Goal: Task Accomplishment & Management: Manage account settings

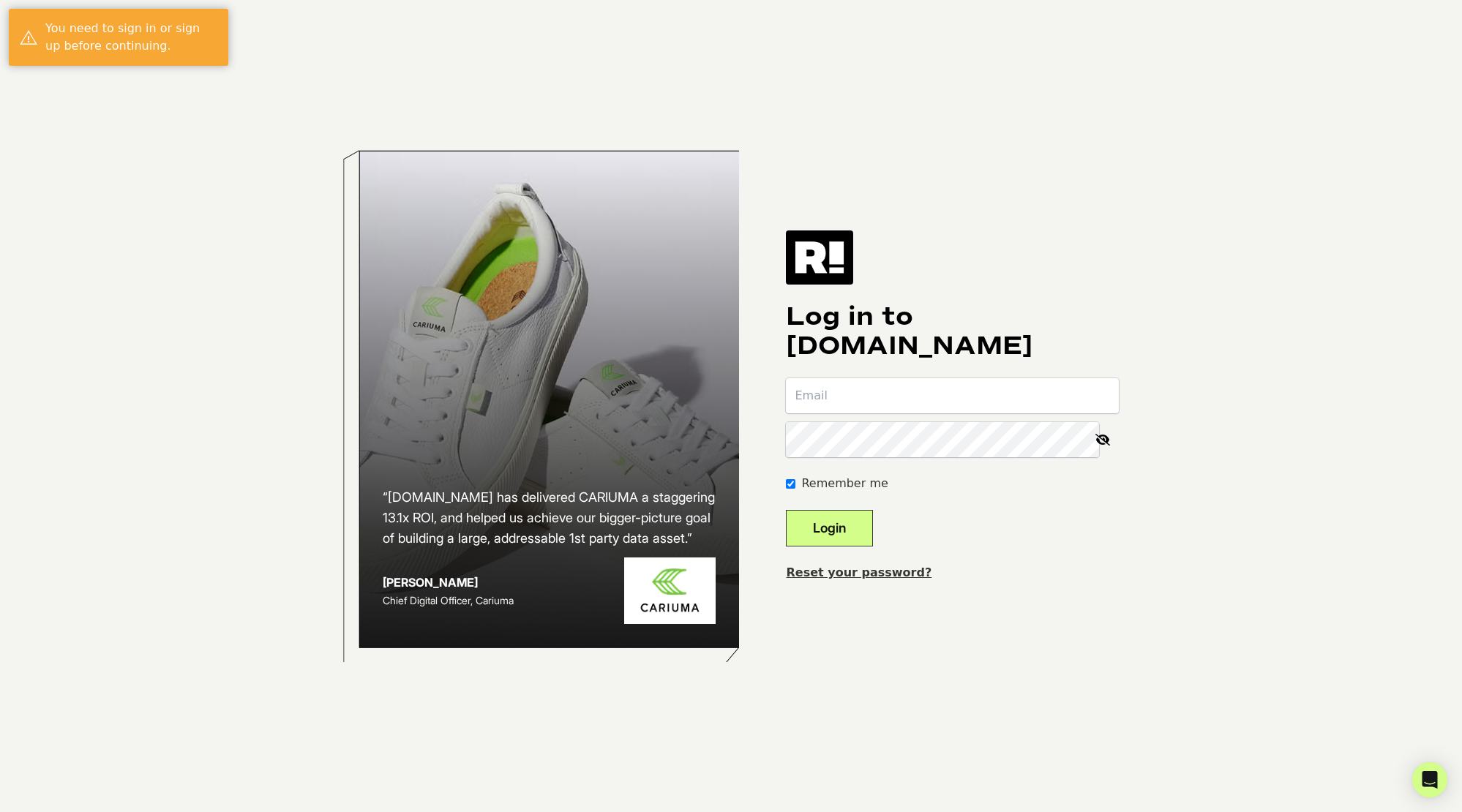
type input "[PERSON_NAME][EMAIL_ADDRESS][PERSON_NAME][DOMAIN_NAME]"
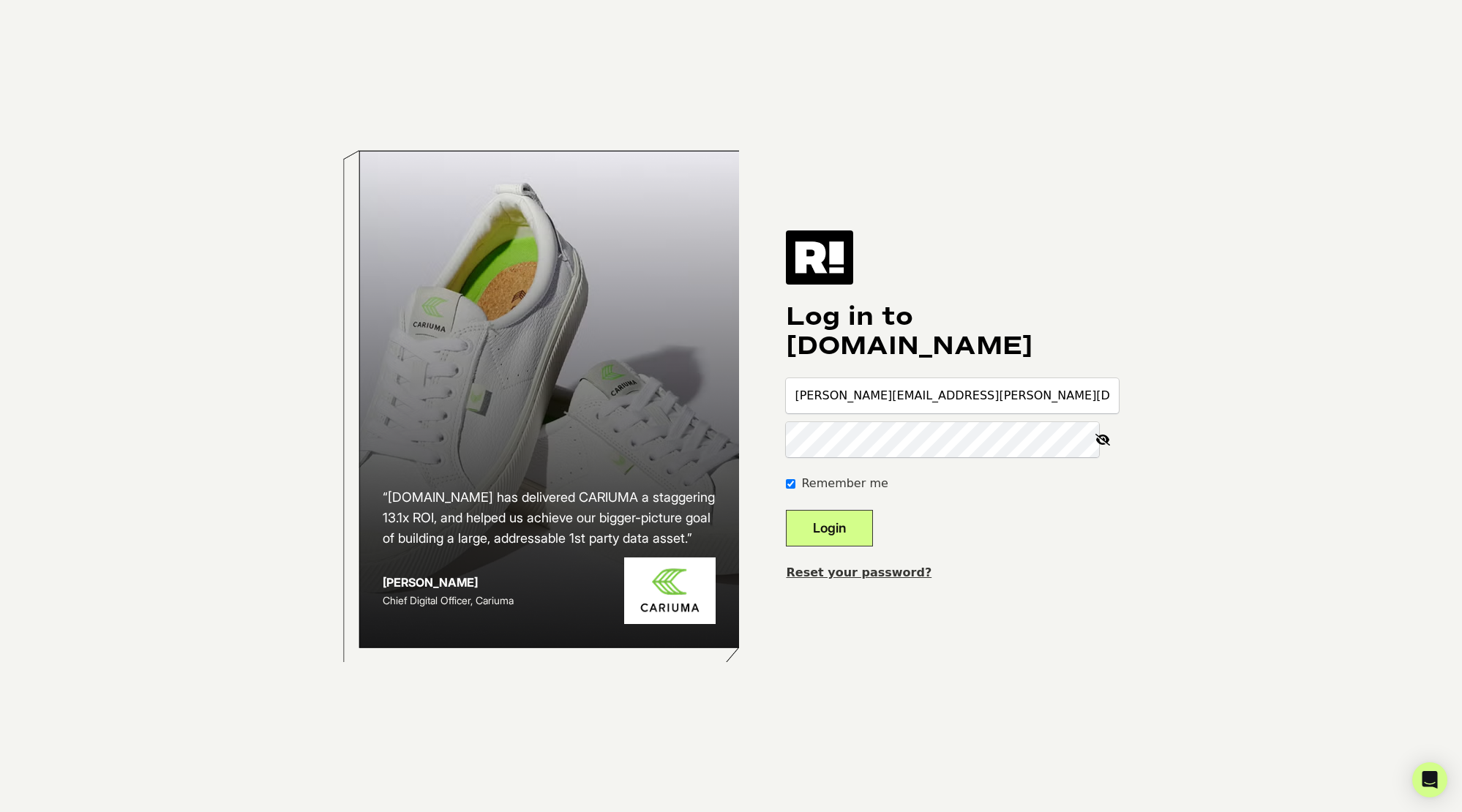
click at [1152, 365] on body "“Retention.com has delivered CARIUMA a staggering 13.1x ROI, and helped us achi…" at bounding box center [731, 406] width 1462 height 812
click at [1097, 328] on h1 "Log in to Retention.com" at bounding box center [952, 331] width 333 height 59
click at [864, 525] on button "Login" at bounding box center [829, 529] width 87 height 37
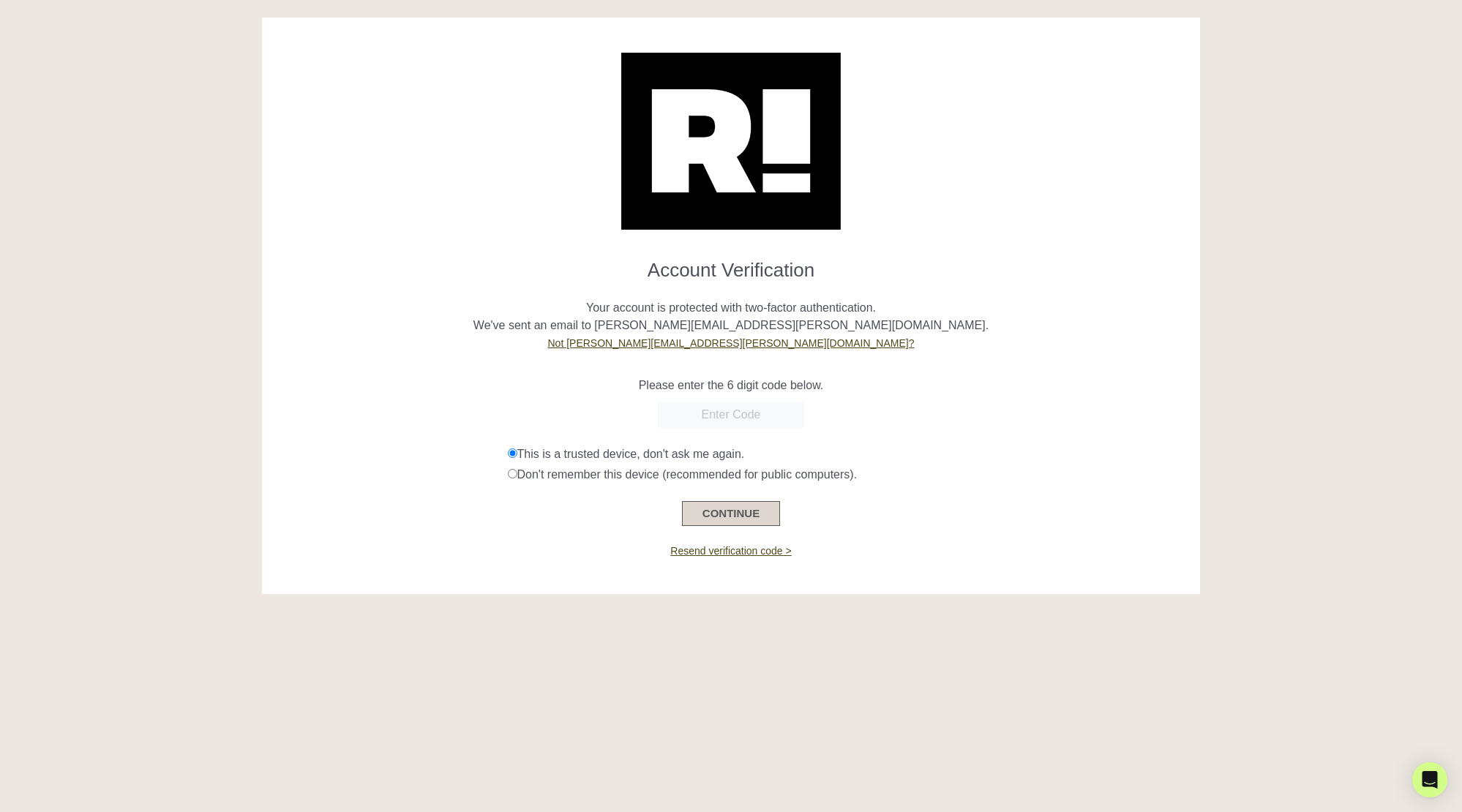
click at [752, 511] on button "CONTINUE" at bounding box center [730, 514] width 98 height 25
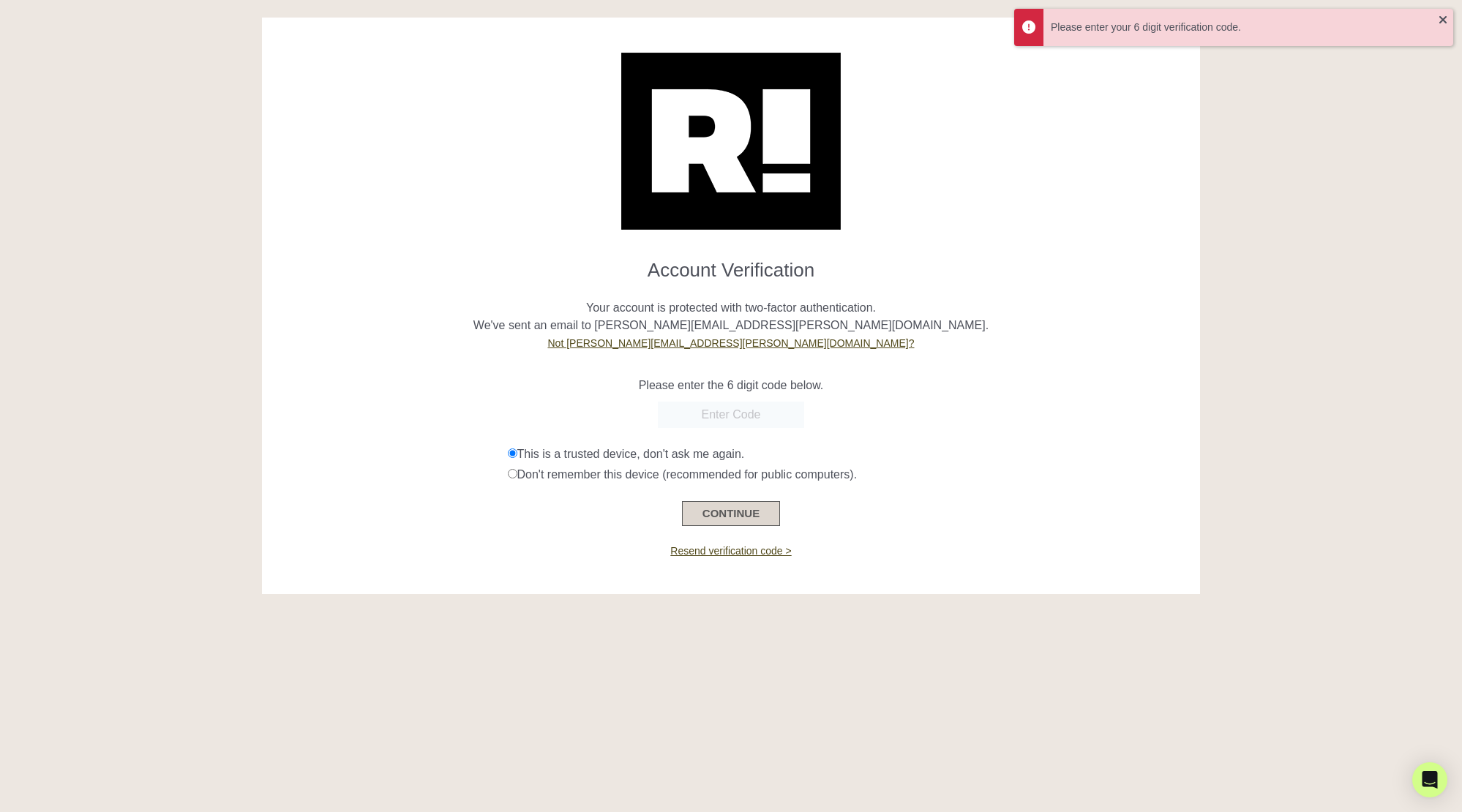
click at [742, 512] on button "CONTINUE" at bounding box center [730, 514] width 98 height 25
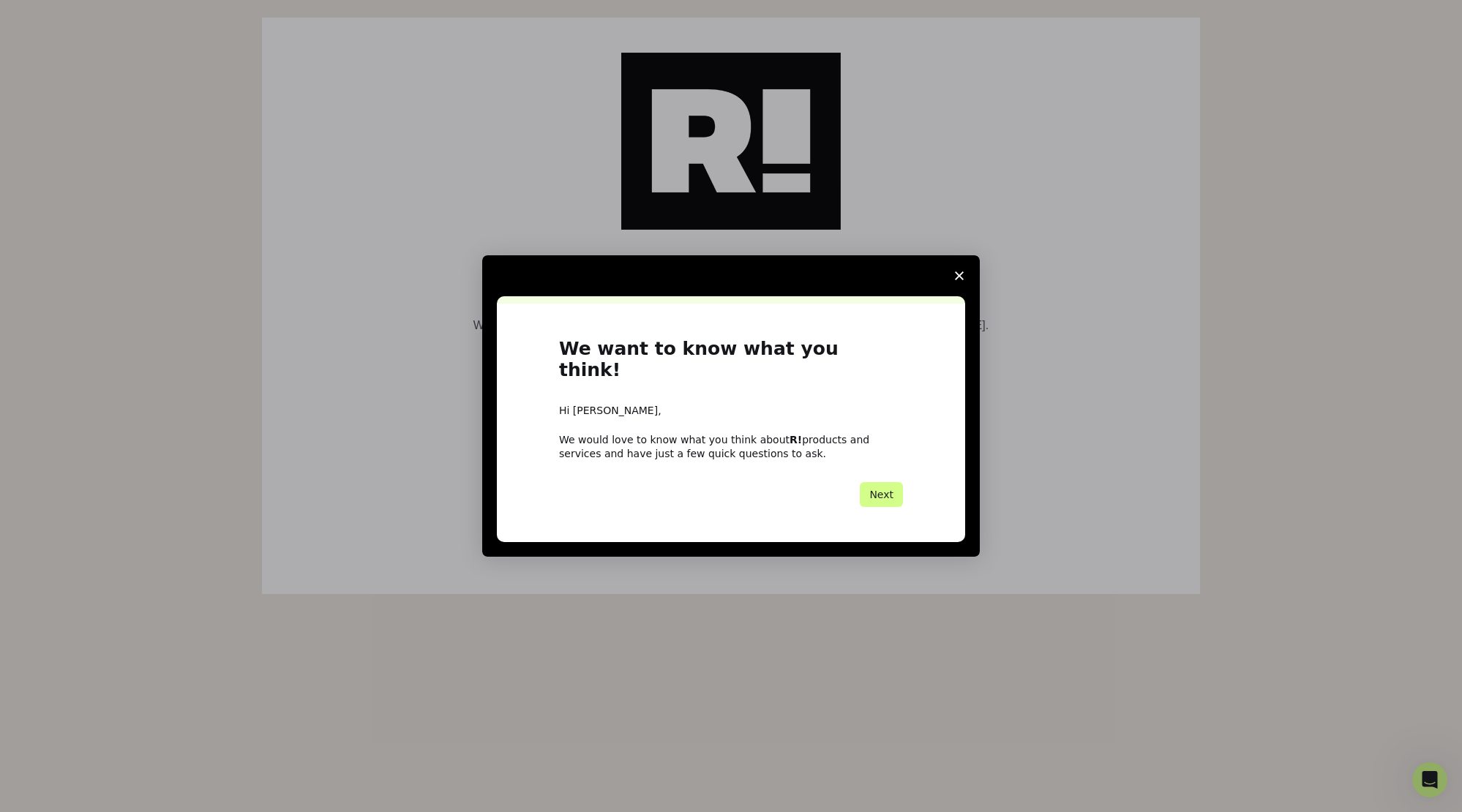
click at [958, 281] on span "Close survey" at bounding box center [959, 276] width 41 height 41
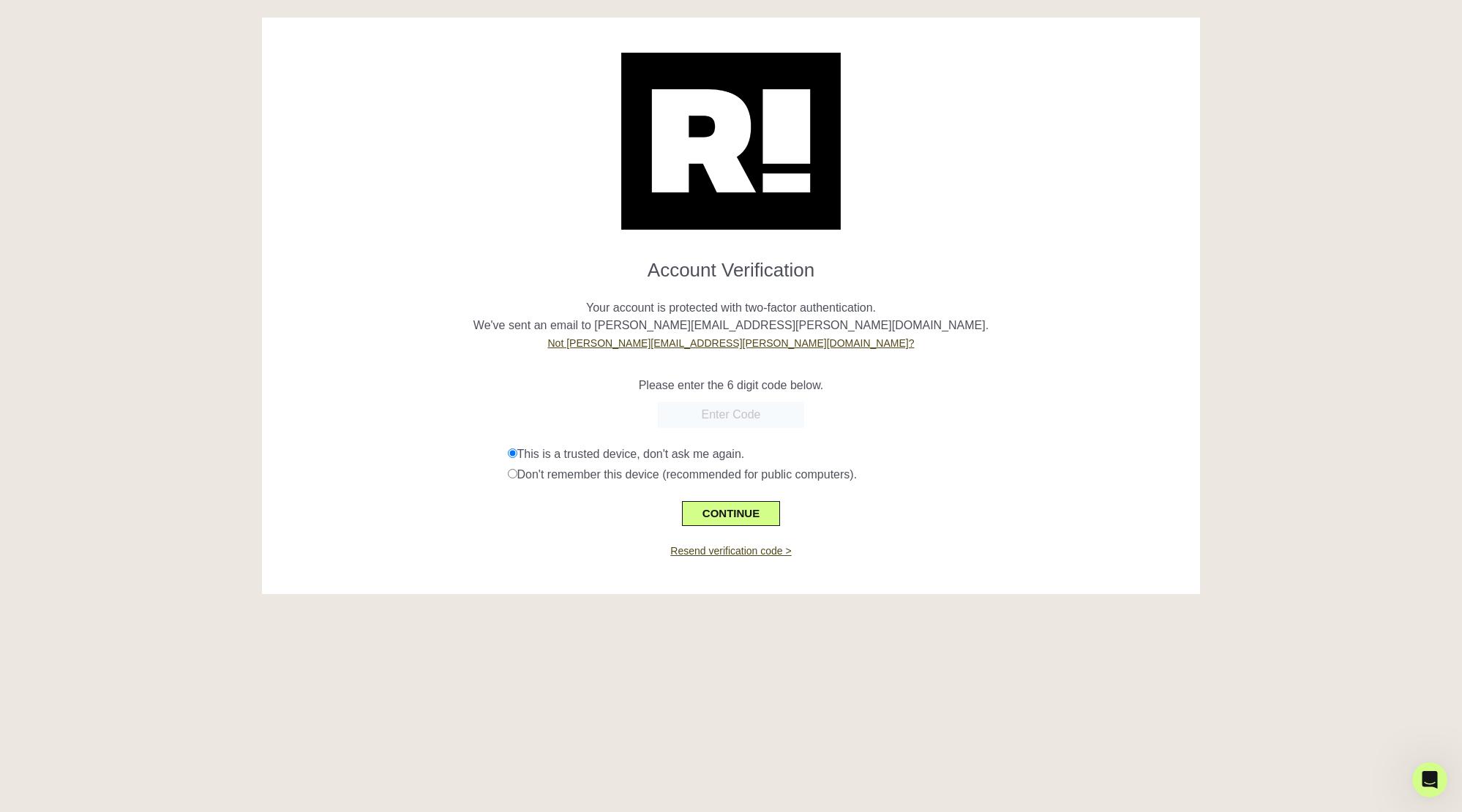
click at [726, 414] on input "text" at bounding box center [730, 415] width 146 height 27
paste input "439398"
type input "439398"
click at [730, 499] on div "CONTINUE" at bounding box center [731, 505] width 916 height 43
click at [730, 519] on button "CONTINUE" at bounding box center [730, 514] width 98 height 25
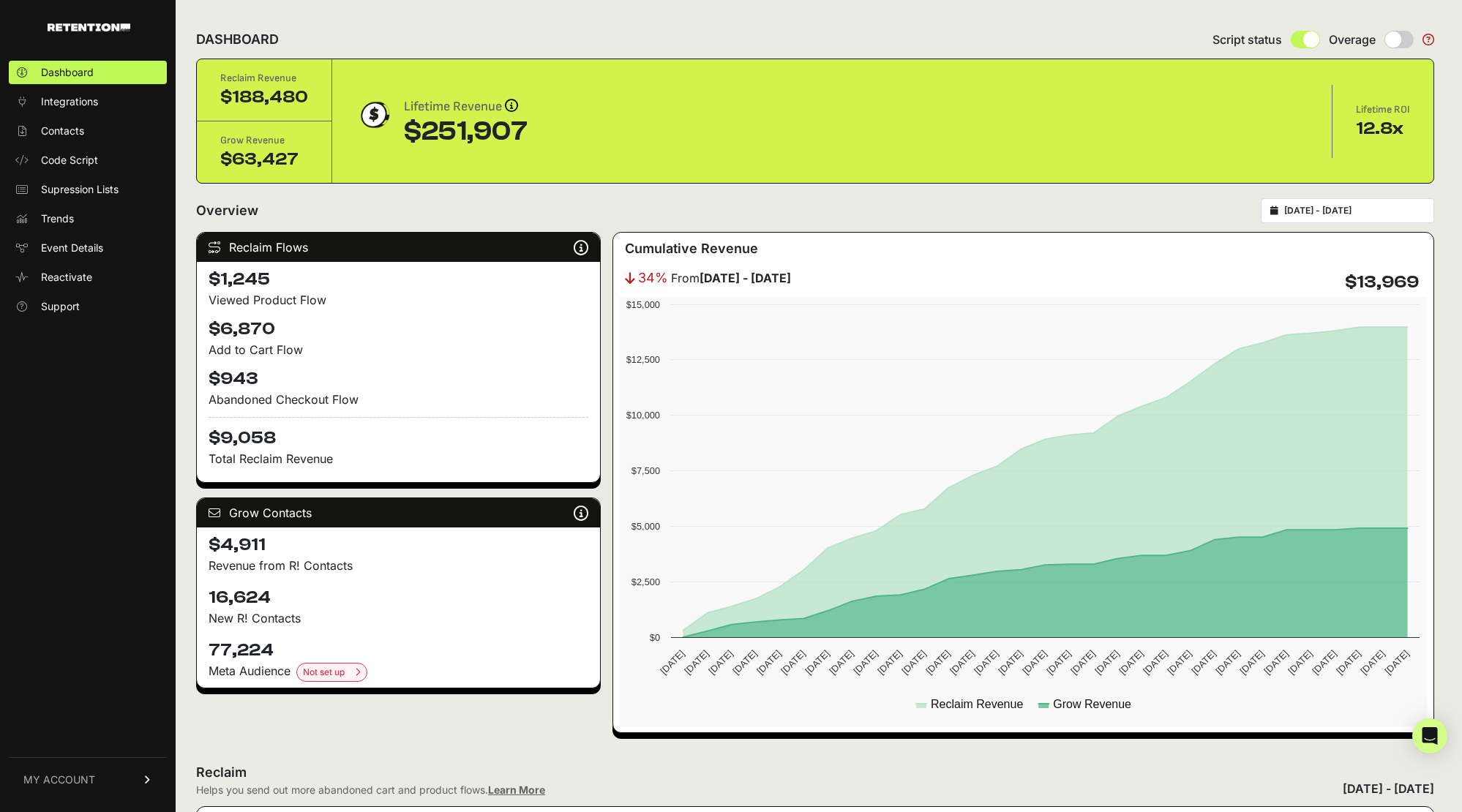
click at [1357, 208] on input "[DATE] - [DATE]" at bounding box center [1354, 211] width 141 height 12
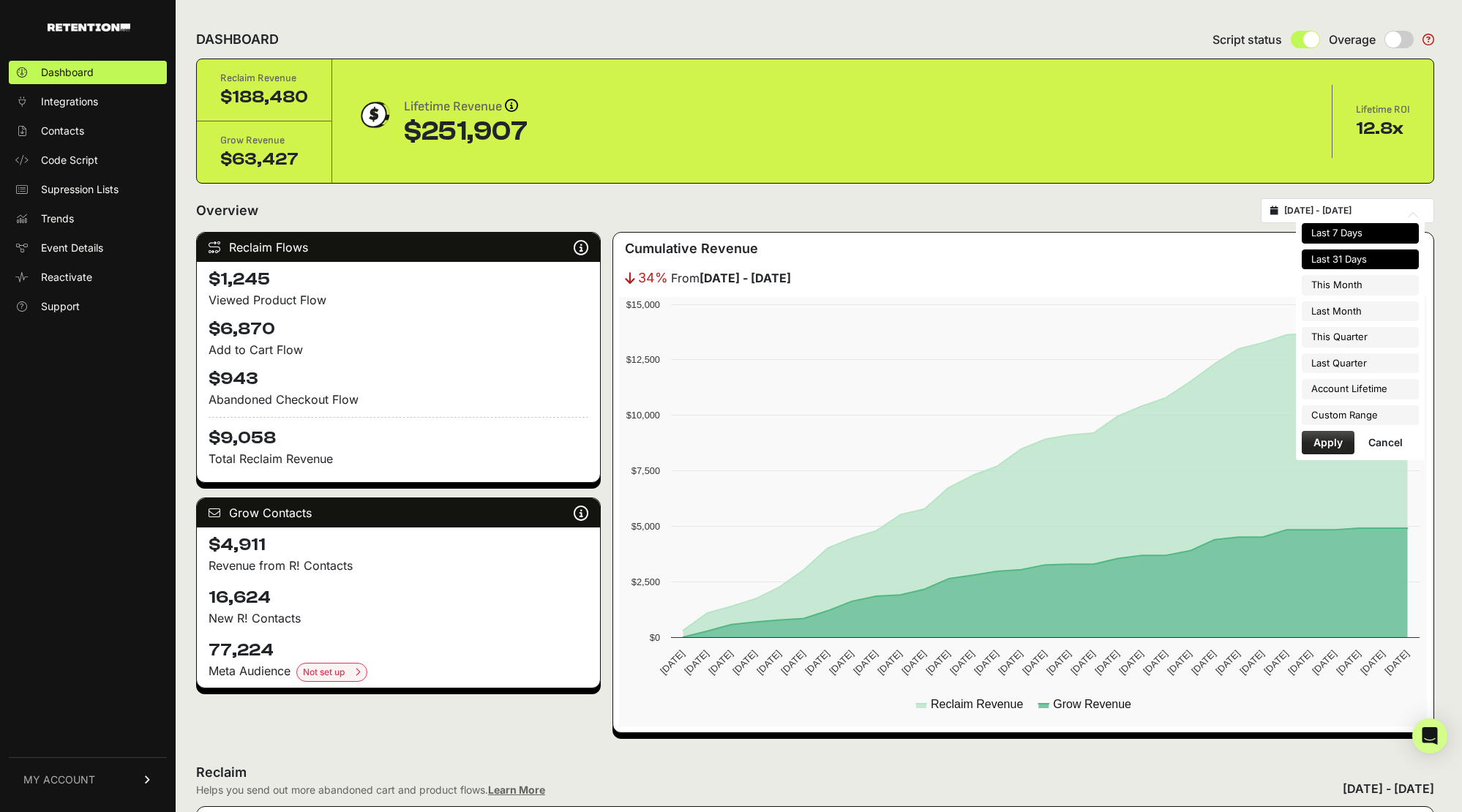
click at [1359, 233] on li "Last 7 Days" at bounding box center [1360, 233] width 117 height 21
type input "2025-08-12 - 2025-08-18"
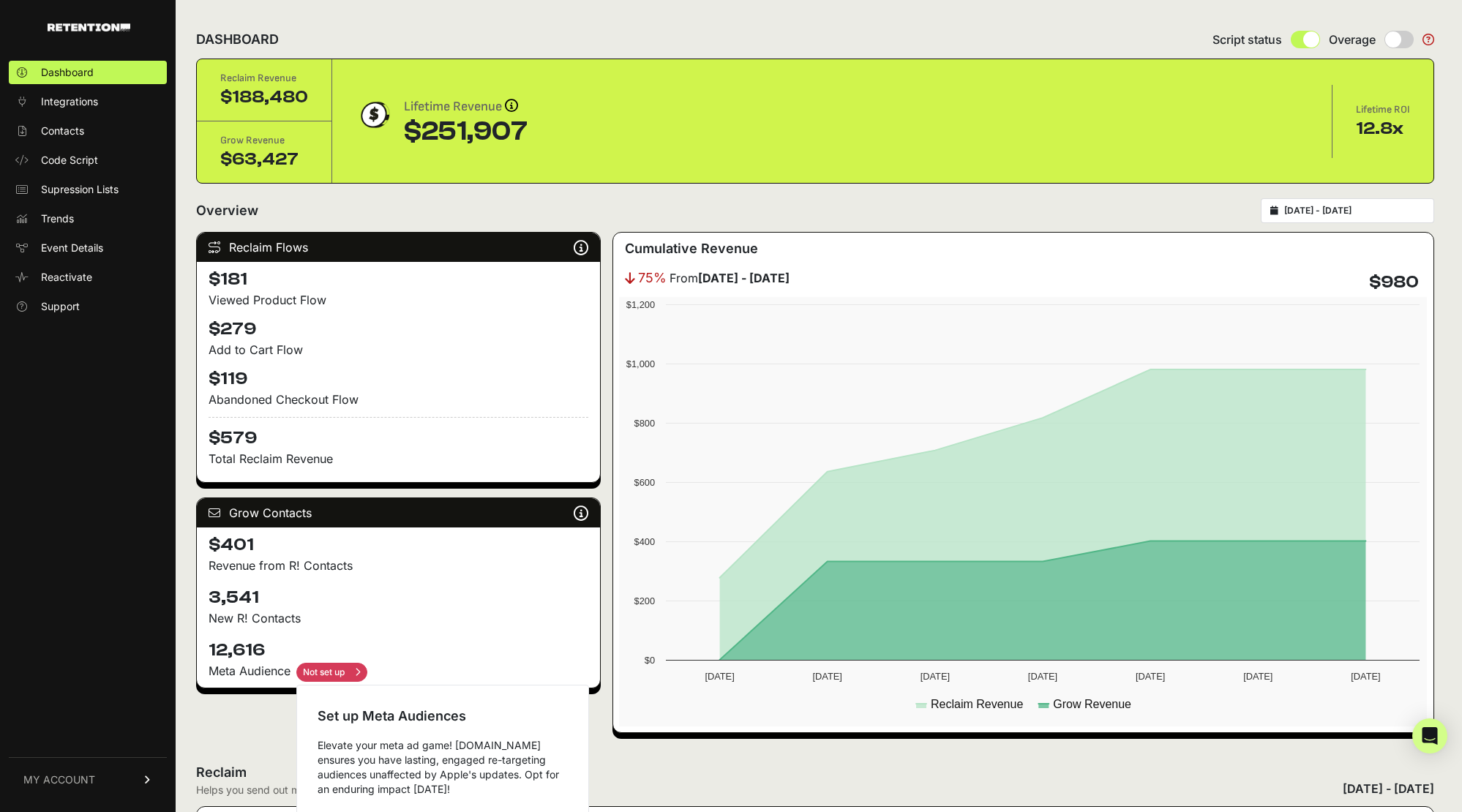
click at [357, 671] on input "checkbox" at bounding box center [331, 672] width 71 height 19
checkbox input "true"
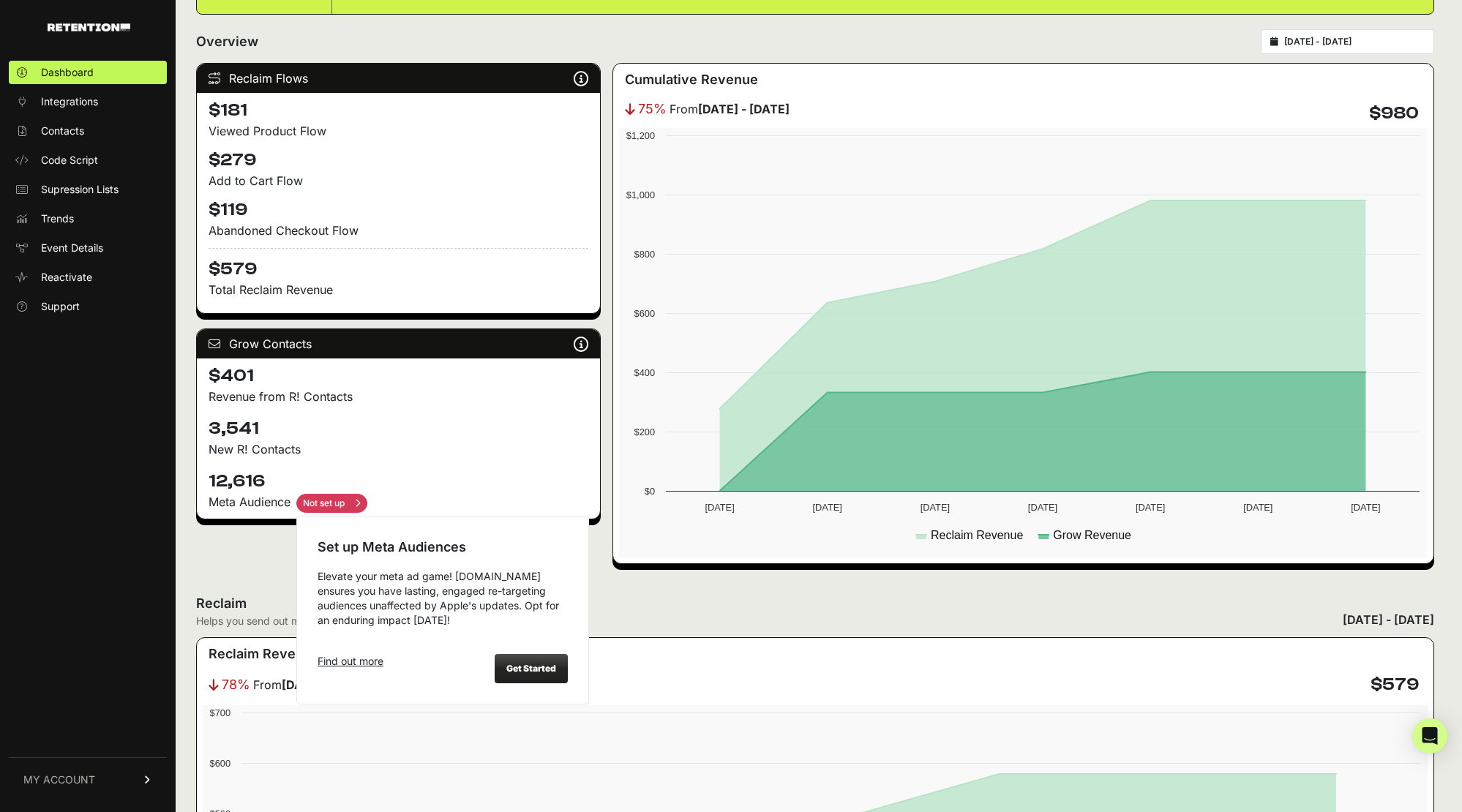
scroll to position [174, 0]
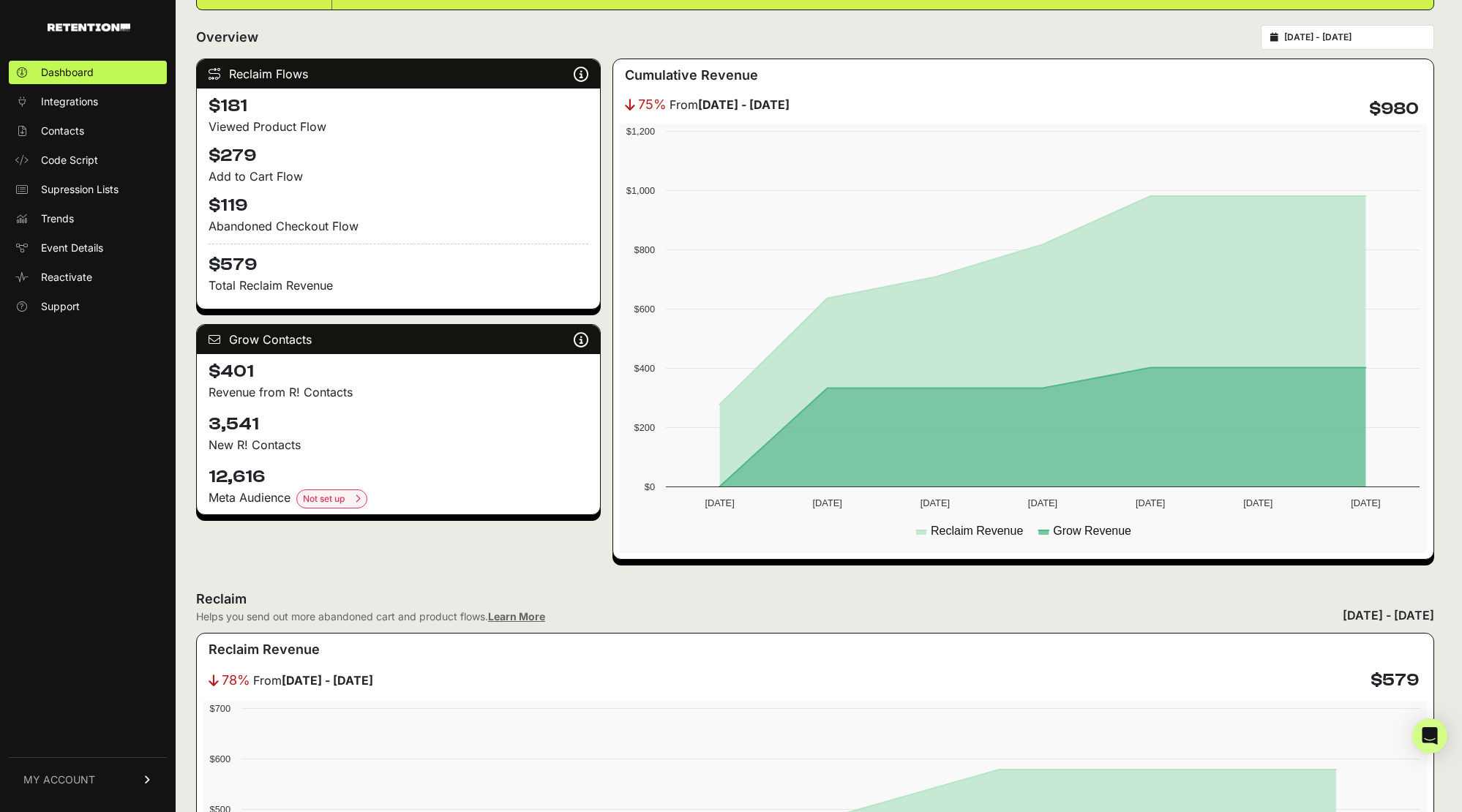
click at [240, 555] on div "Reclaim Flows Reclaim identifies your known audience when your ESP can't (due t…" at bounding box center [398, 309] width 405 height 501
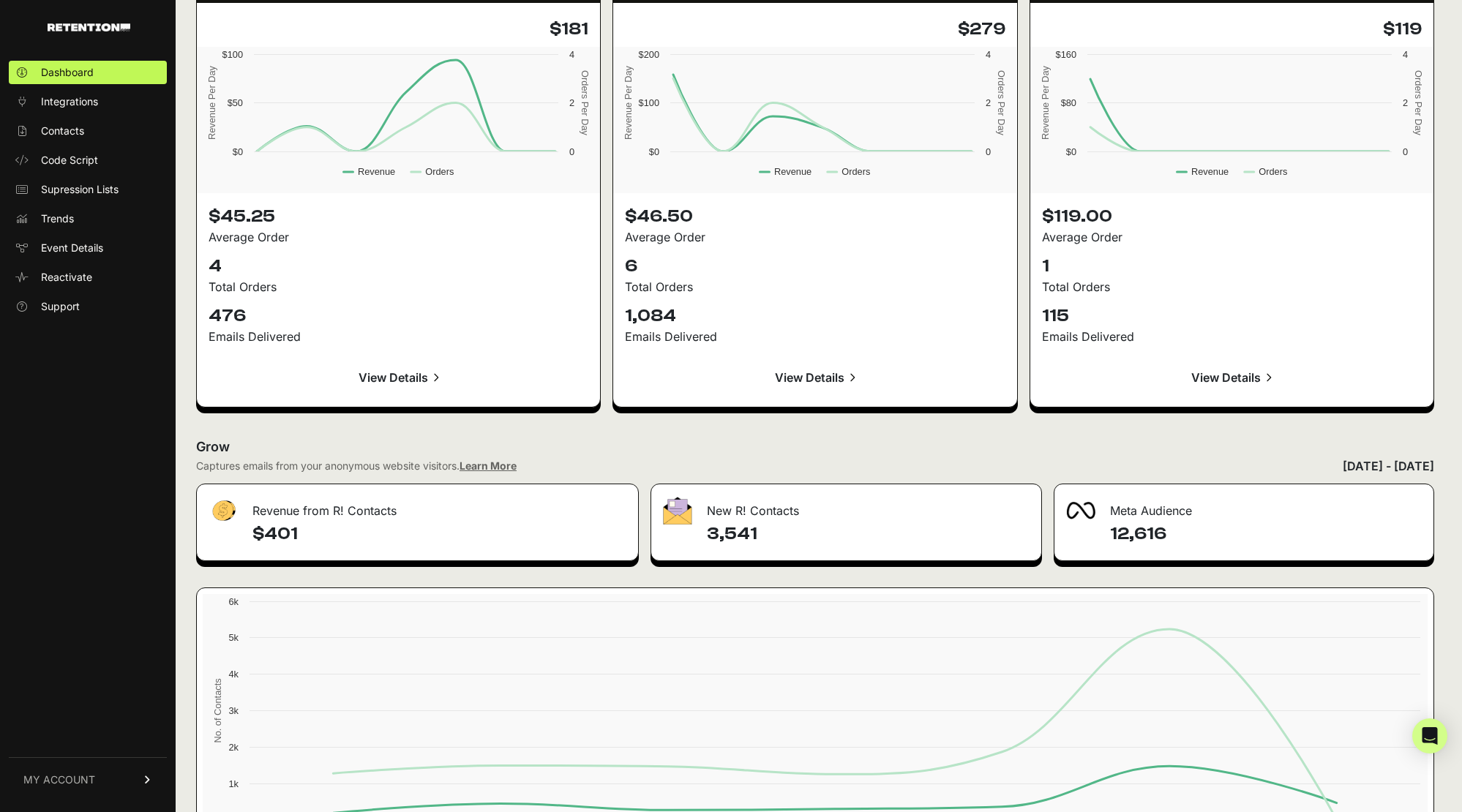
scroll to position [1469, 0]
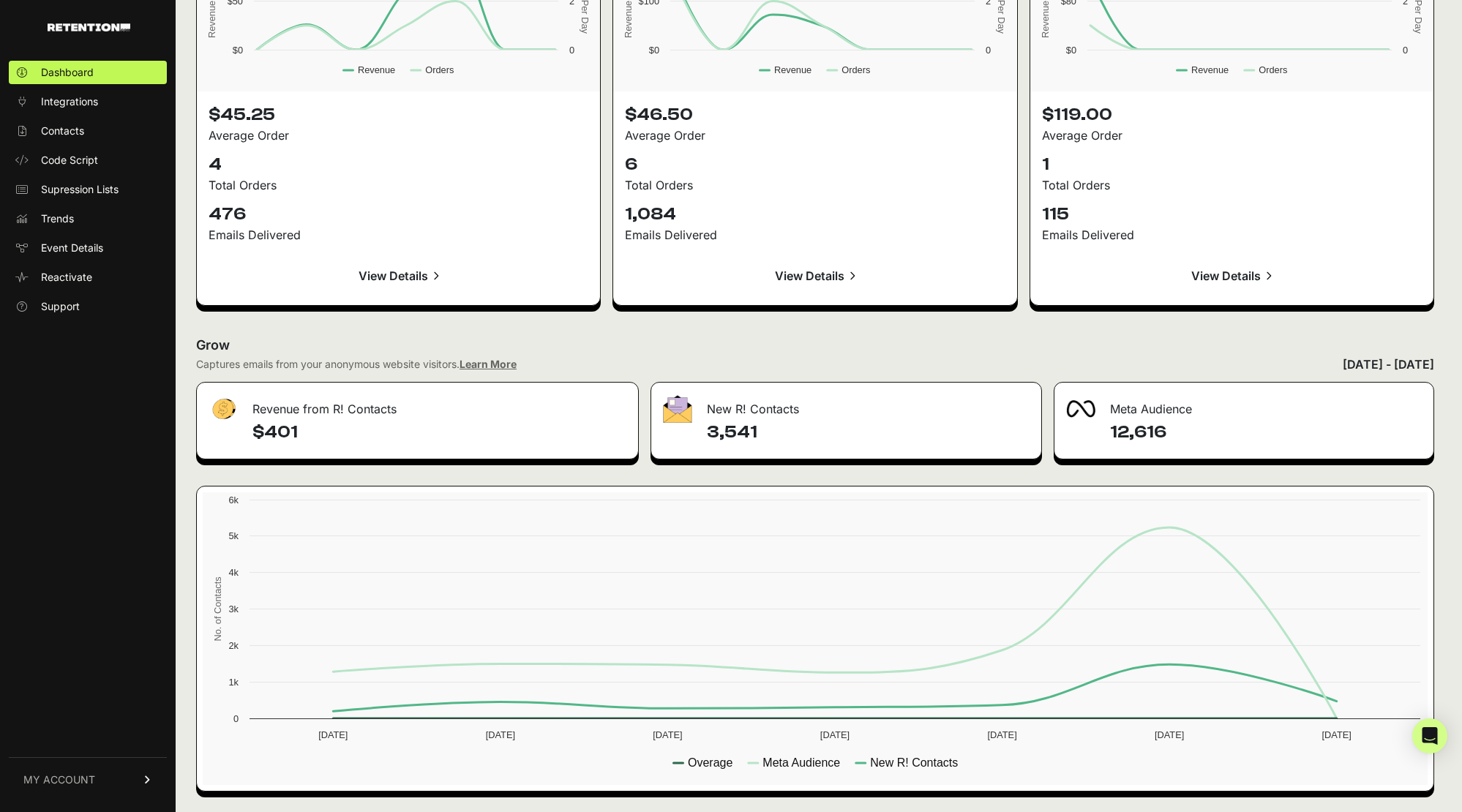
click at [1343, 365] on div "[DATE] - [DATE]" at bounding box center [1388, 364] width 91 height 18
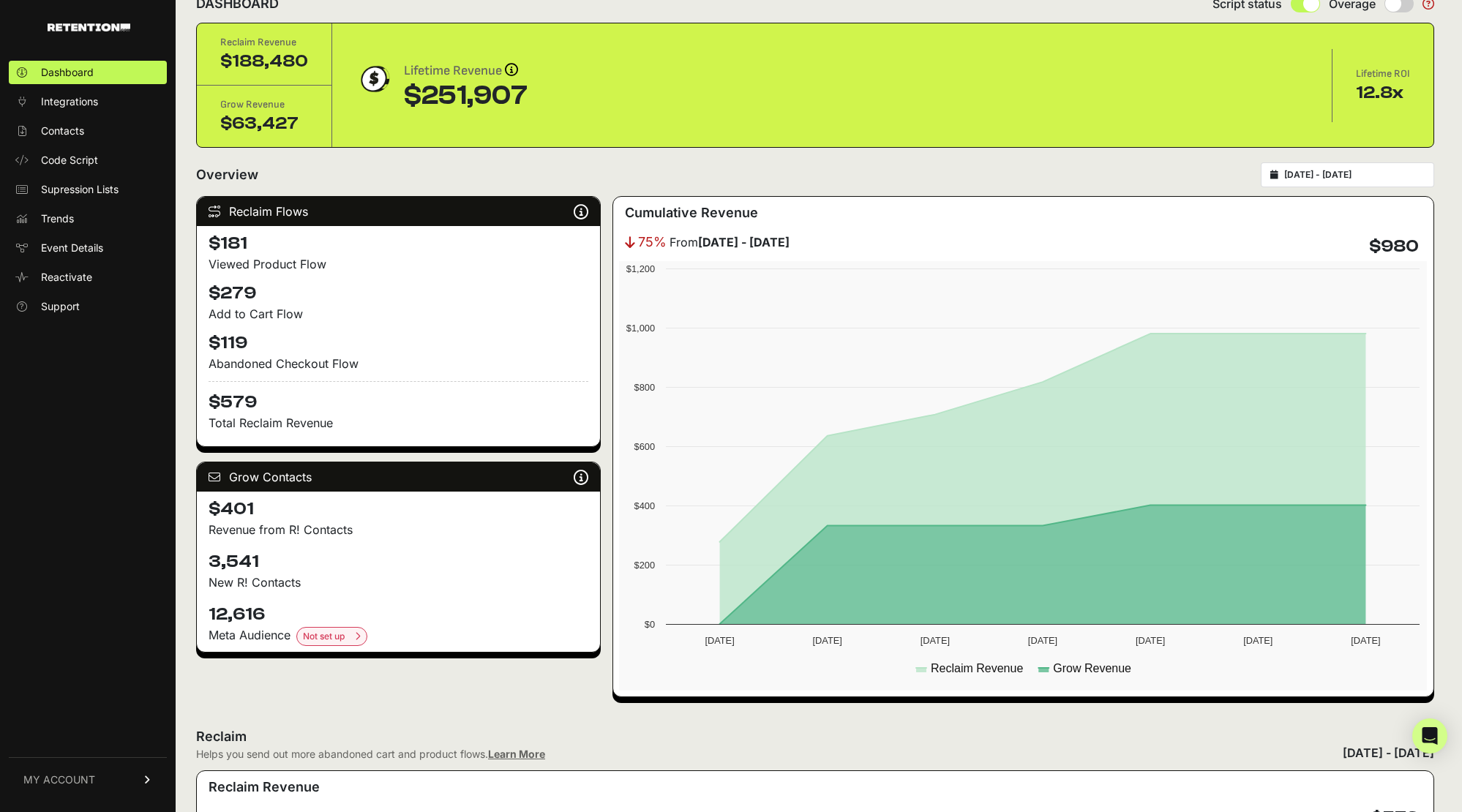
scroll to position [0, 0]
